Goal: Information Seeking & Learning: Check status

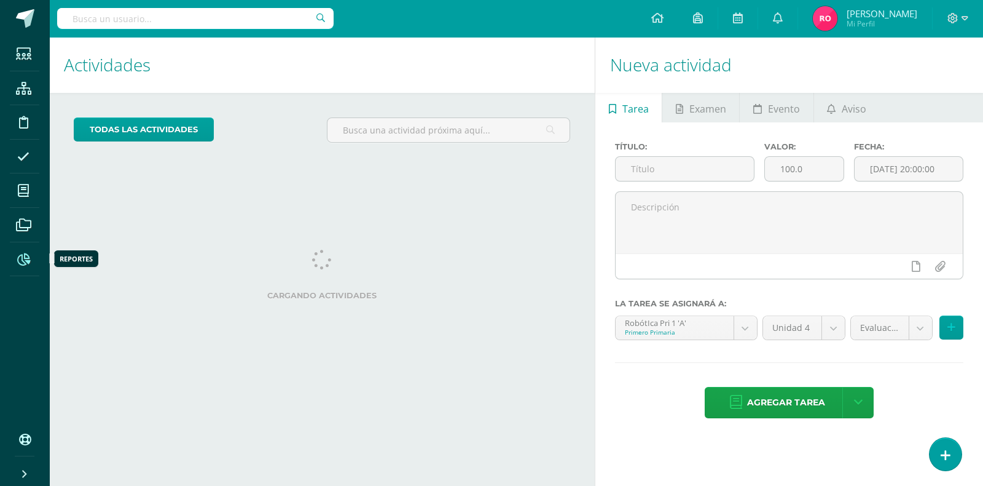
click at [19, 261] on icon at bounding box center [23, 259] width 13 height 12
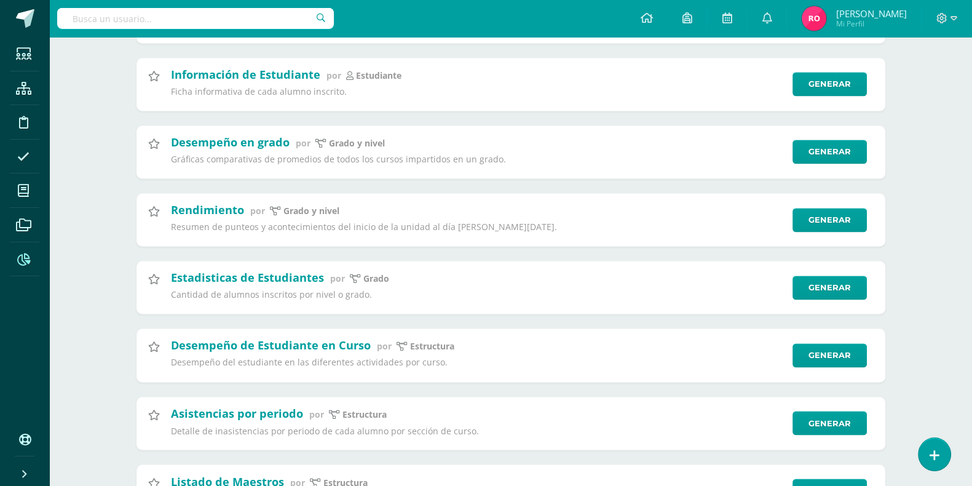
scroll to position [2416, 0]
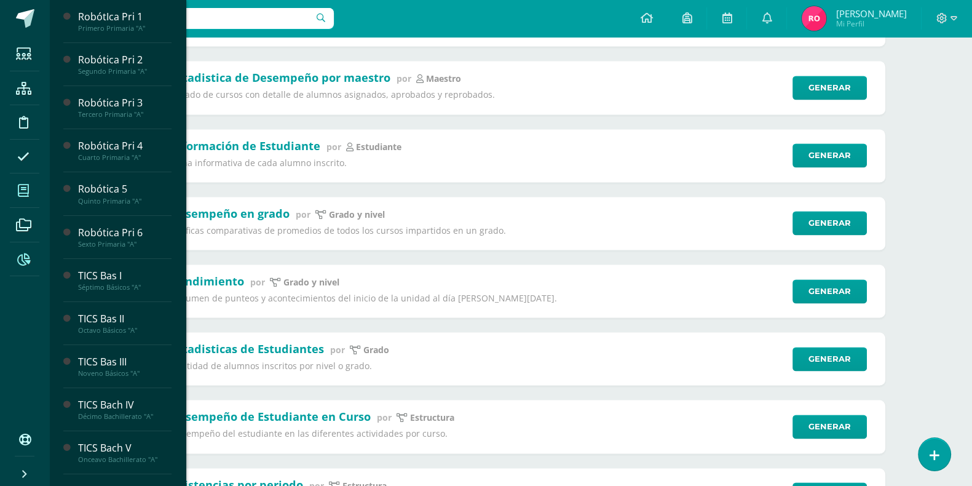
click at [24, 198] on span at bounding box center [24, 190] width 28 height 28
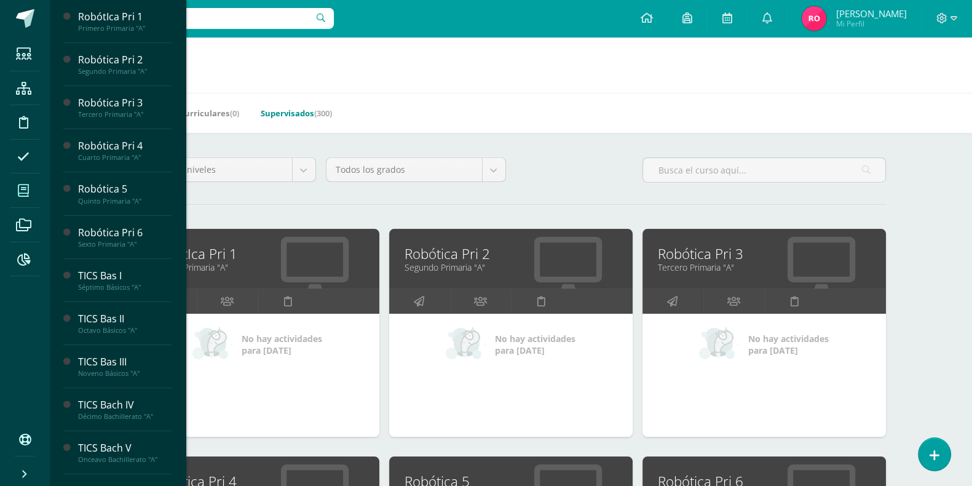
click at [308, 115] on link "Supervisados (300)" at bounding box center [296, 113] width 71 height 20
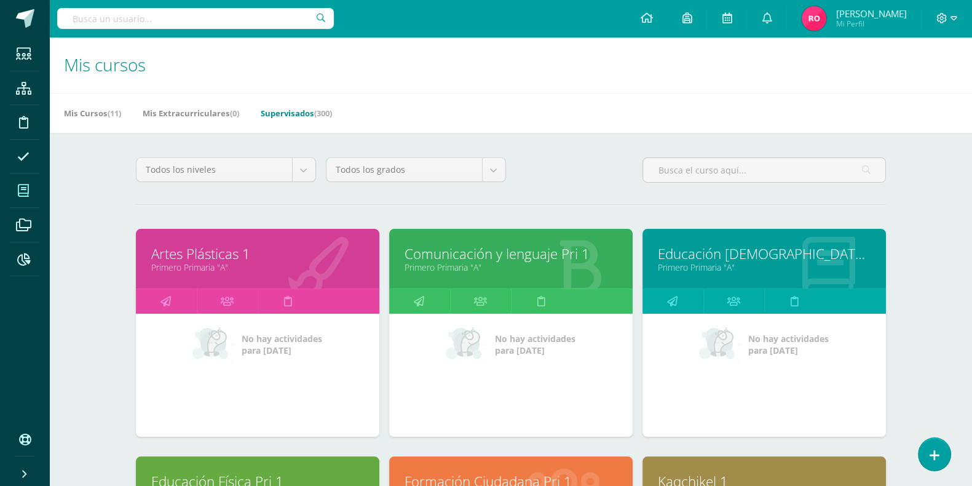
click at [245, 17] on input "text" at bounding box center [195, 18] width 277 height 21
type input "pablo guillen"
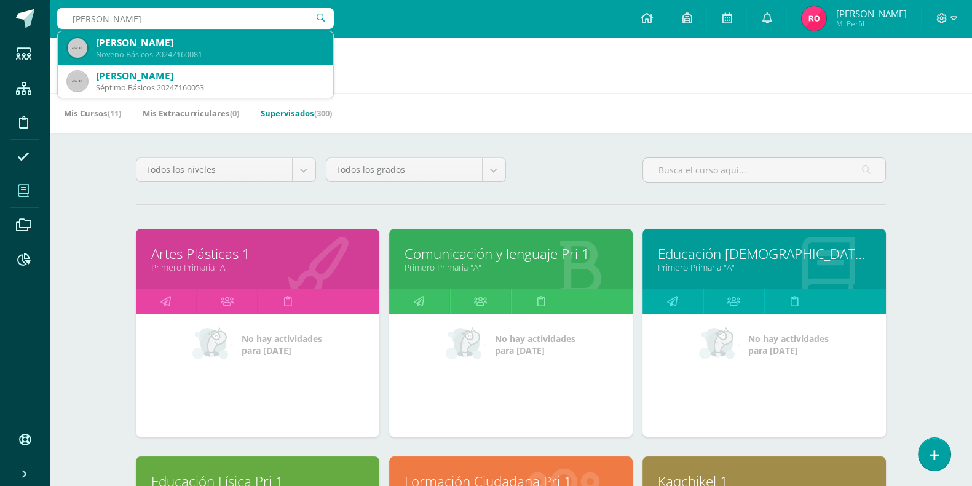
click at [217, 41] on div "[PERSON_NAME]" at bounding box center [209, 42] width 227 height 13
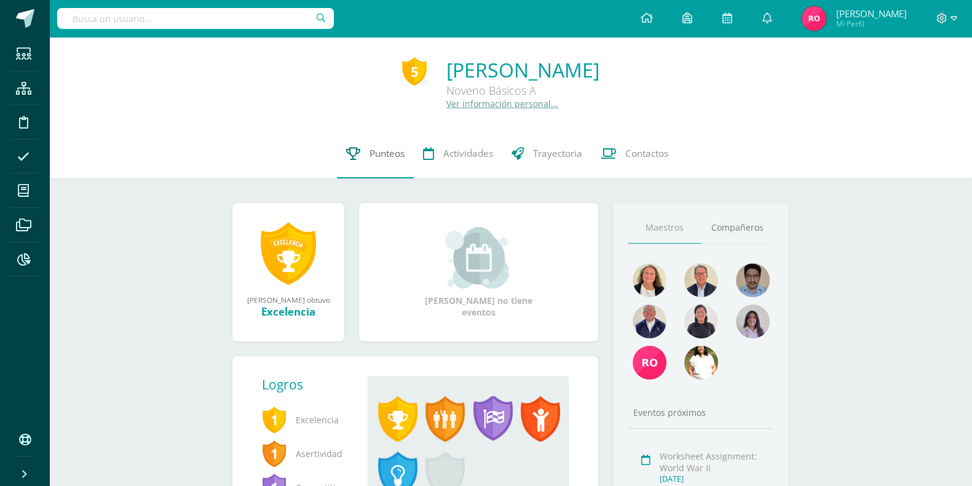
click at [369, 142] on link "Punteos" at bounding box center [375, 153] width 77 height 49
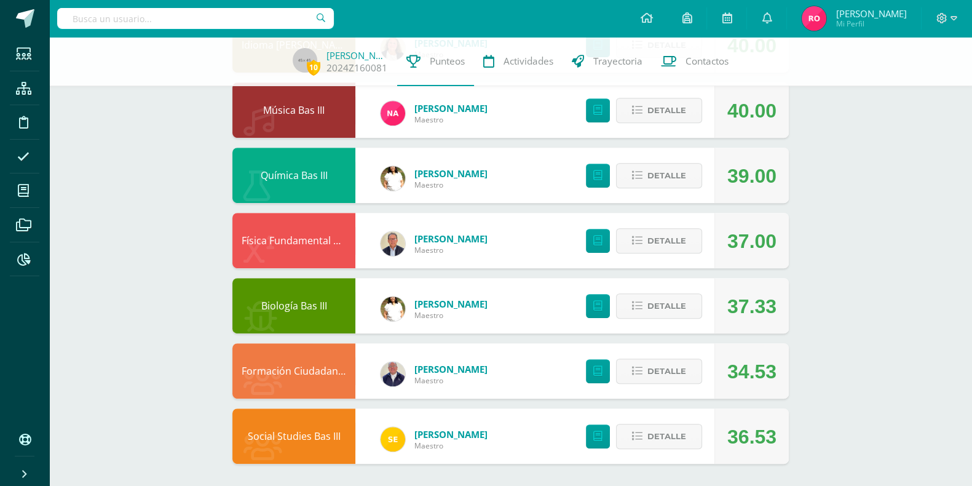
scroll to position [765, 0]
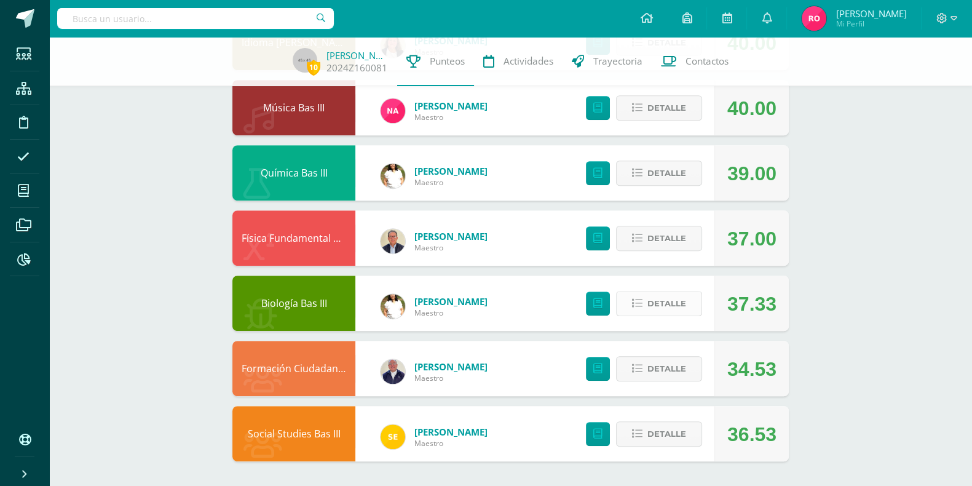
click at [674, 309] on span "Detalle" at bounding box center [666, 303] width 39 height 23
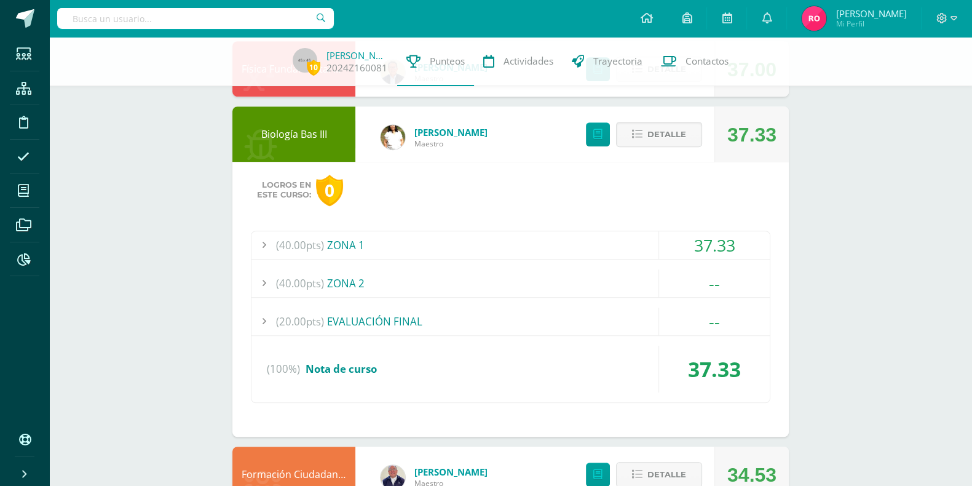
scroll to position [934, 0]
click at [305, 244] on span "(40.00pts)" at bounding box center [300, 245] width 48 height 28
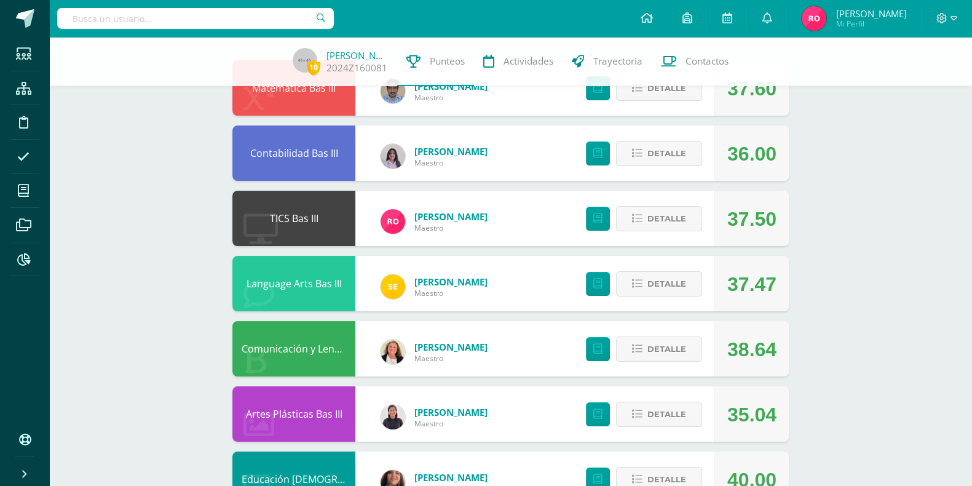
scroll to position [151, 0]
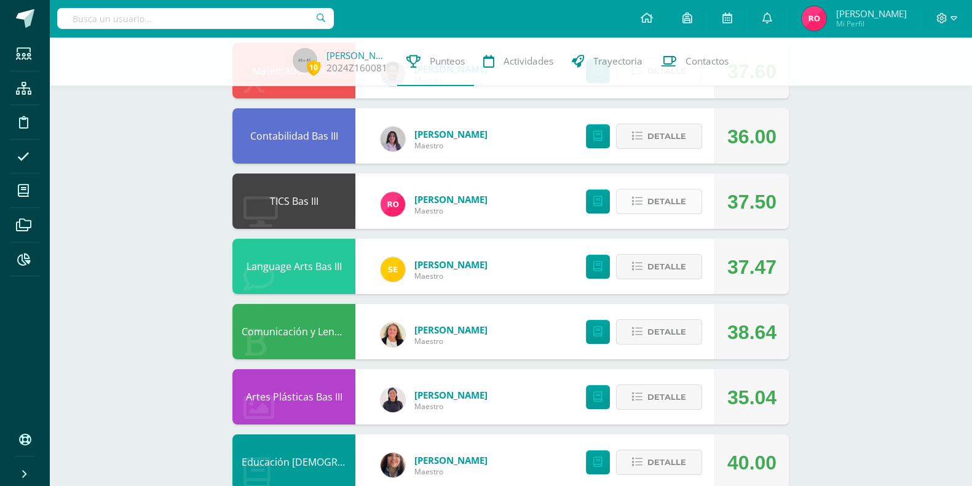
click at [670, 202] on span "Detalle" at bounding box center [666, 201] width 39 height 23
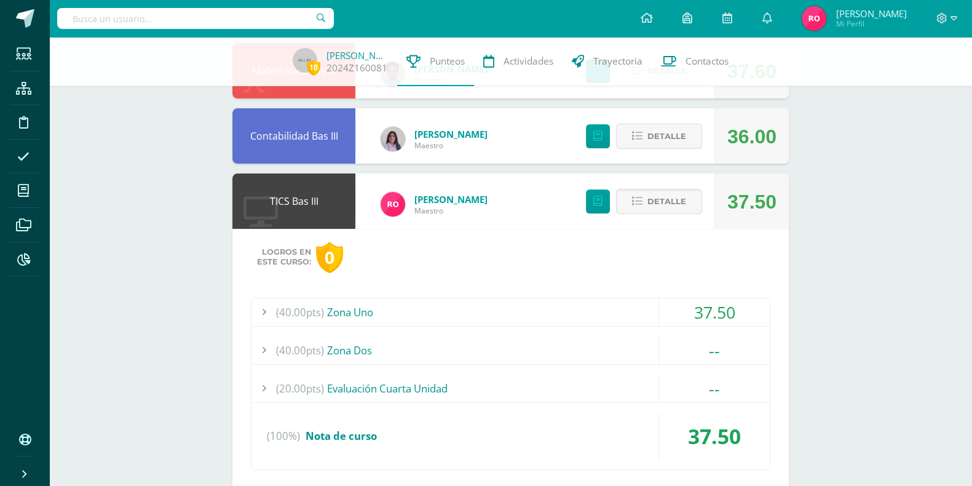
click at [269, 310] on div at bounding box center [263, 312] width 25 height 28
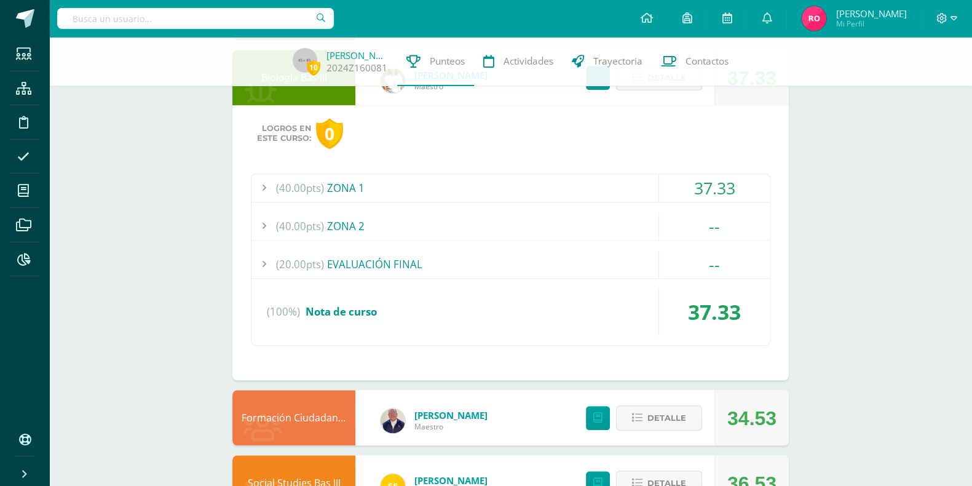
scroll to position [1383, 0]
click at [263, 181] on div at bounding box center [263, 188] width 25 height 28
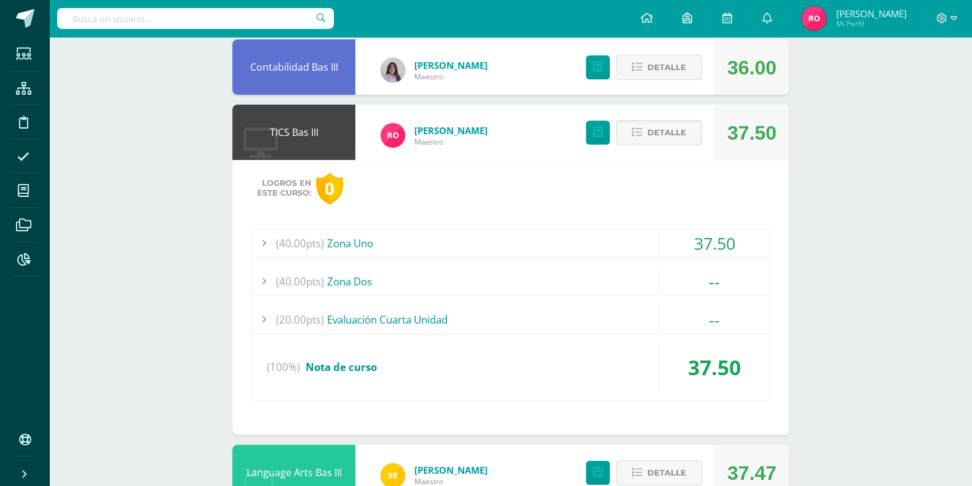
scroll to position [0, 0]
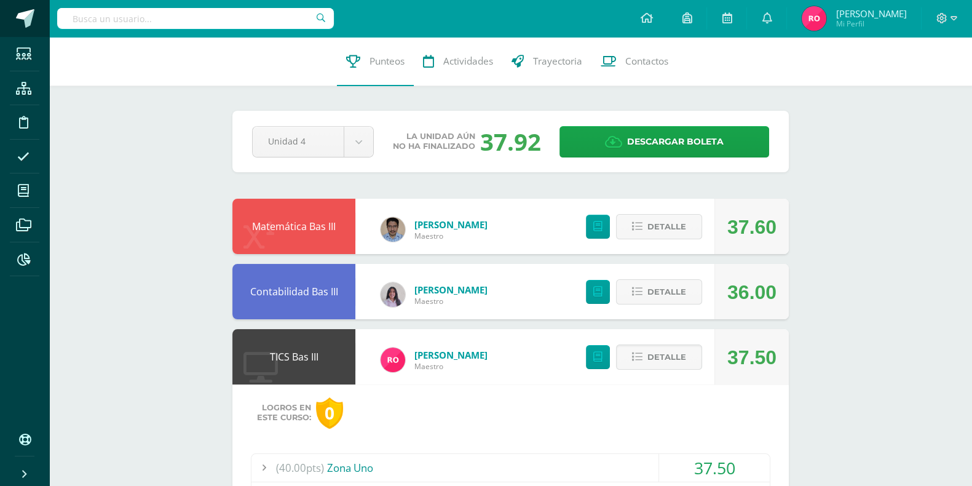
click at [22, 21] on span at bounding box center [25, 18] width 18 height 18
